Goal: Information Seeking & Learning: Check status

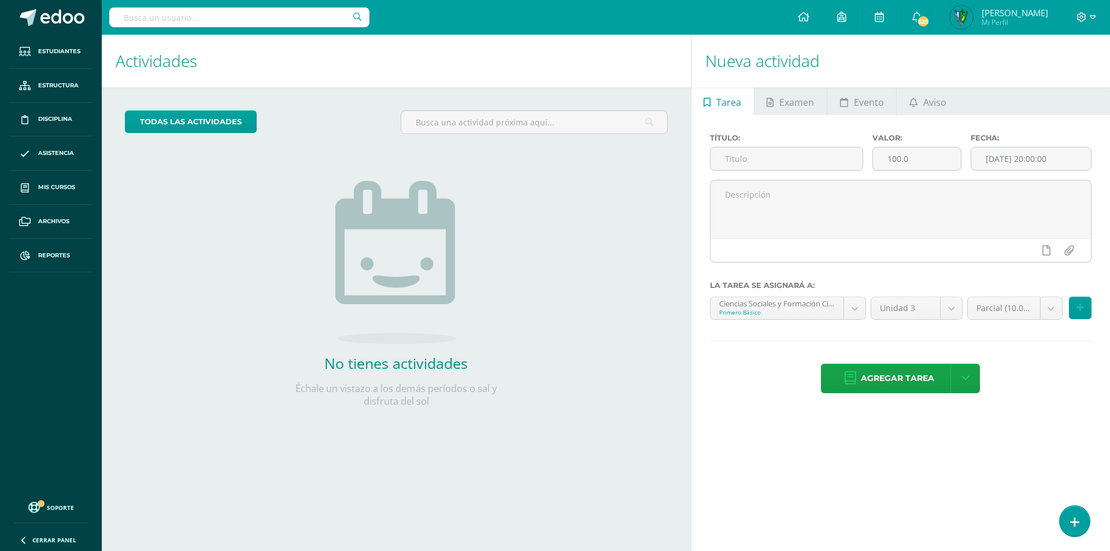
click at [211, 15] on input "text" at bounding box center [239, 18] width 260 height 20
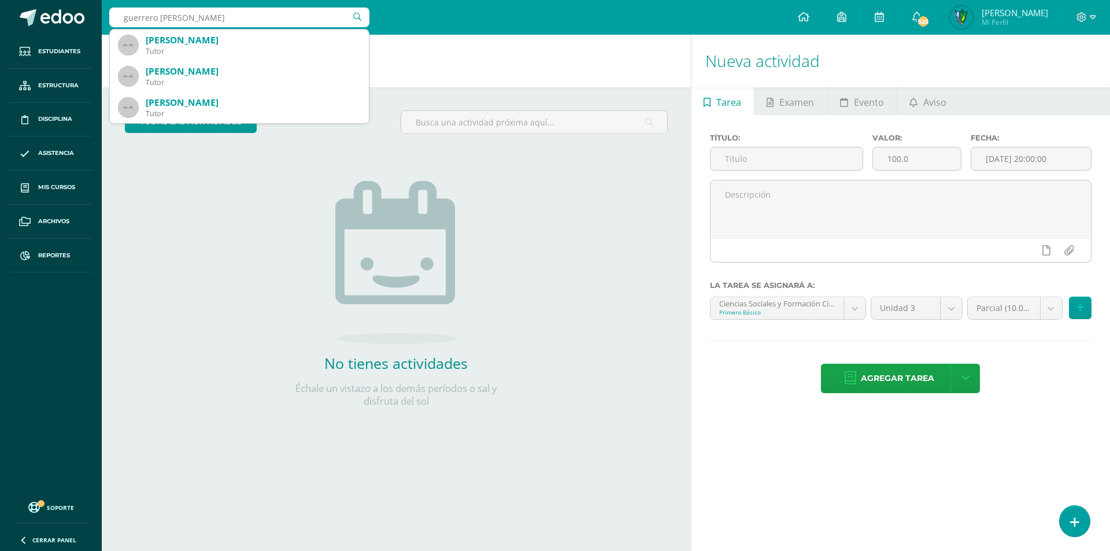
type input "guerrero hernandez"
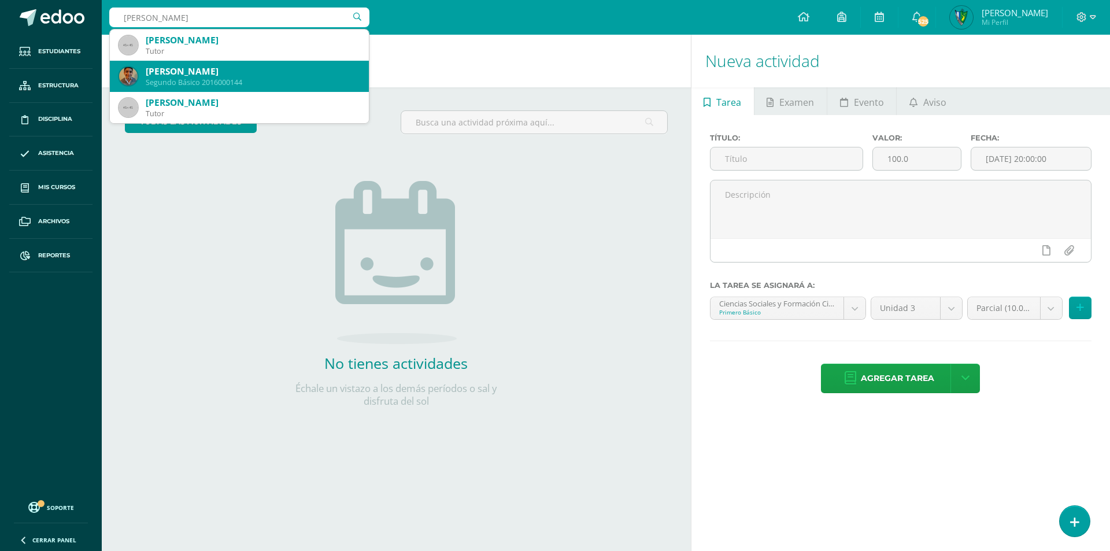
click at [235, 72] on div "[PERSON_NAME]" at bounding box center [253, 71] width 214 height 12
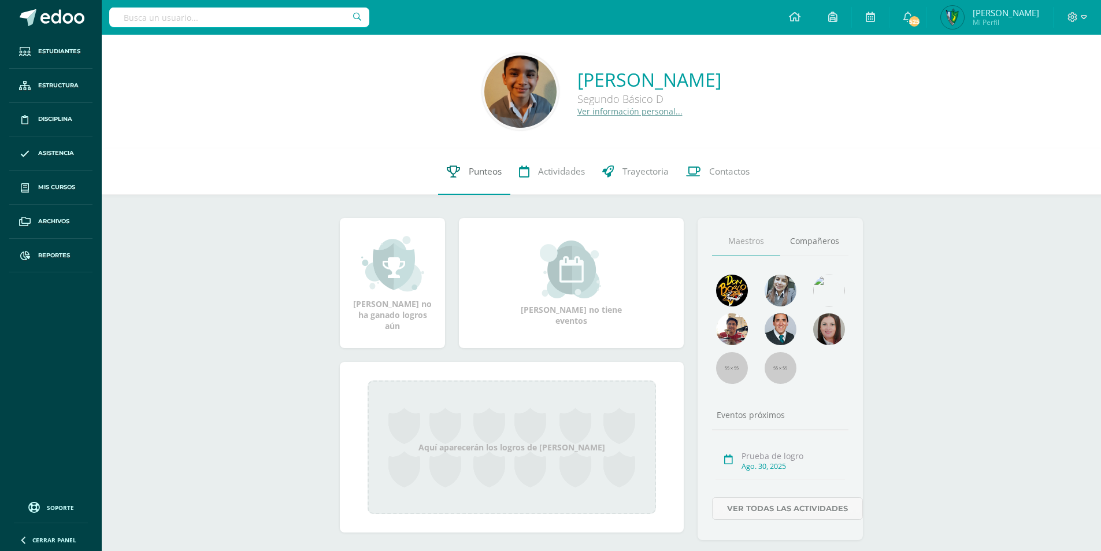
click at [482, 169] on span "Punteos" at bounding box center [485, 171] width 33 height 12
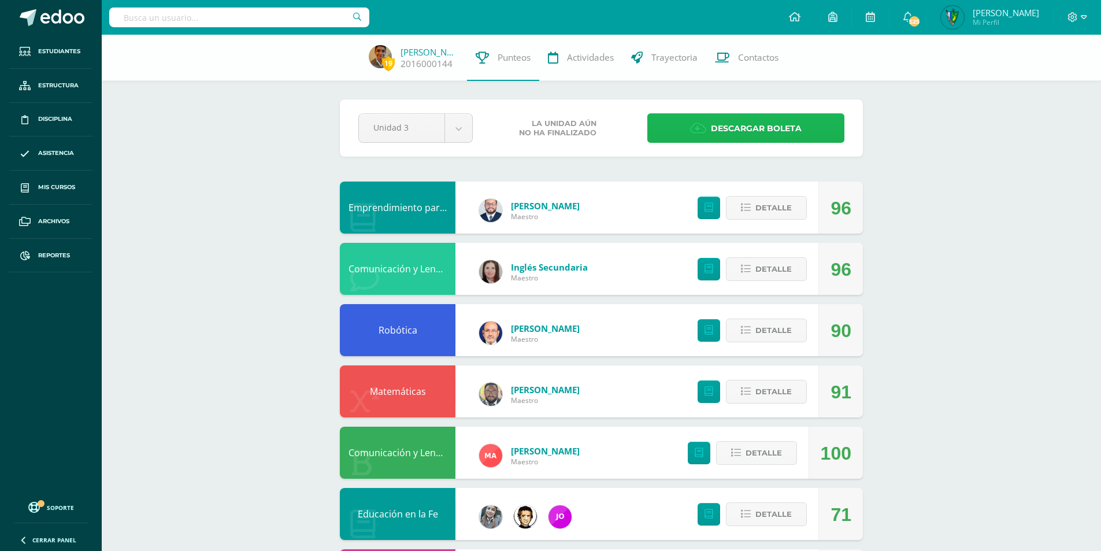
click at [821, 135] on link "Descargar boleta" at bounding box center [746, 127] width 197 height 29
